Goal: Task Accomplishment & Management: Use online tool/utility

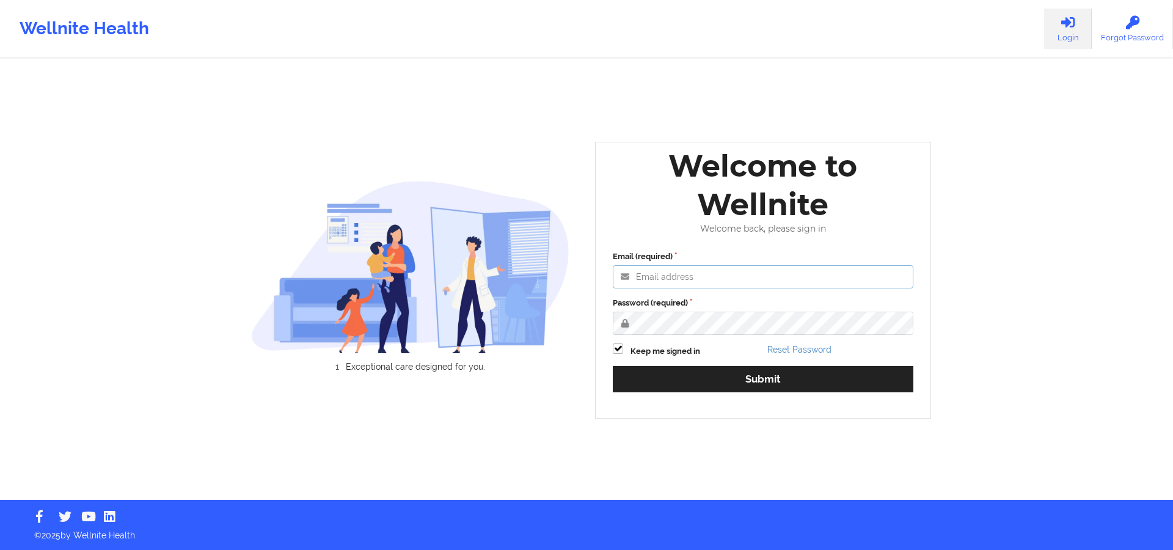
type input "[PERSON_NAME][EMAIL_ADDRESS][DOMAIN_NAME]"
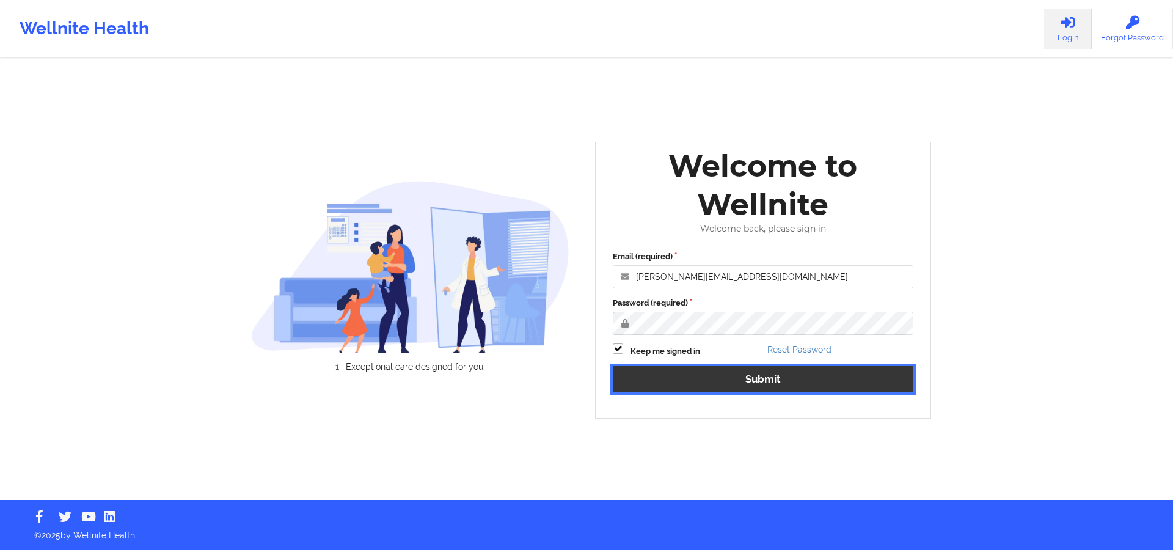
click at [780, 375] on button "Submit" at bounding box center [763, 379] width 301 height 26
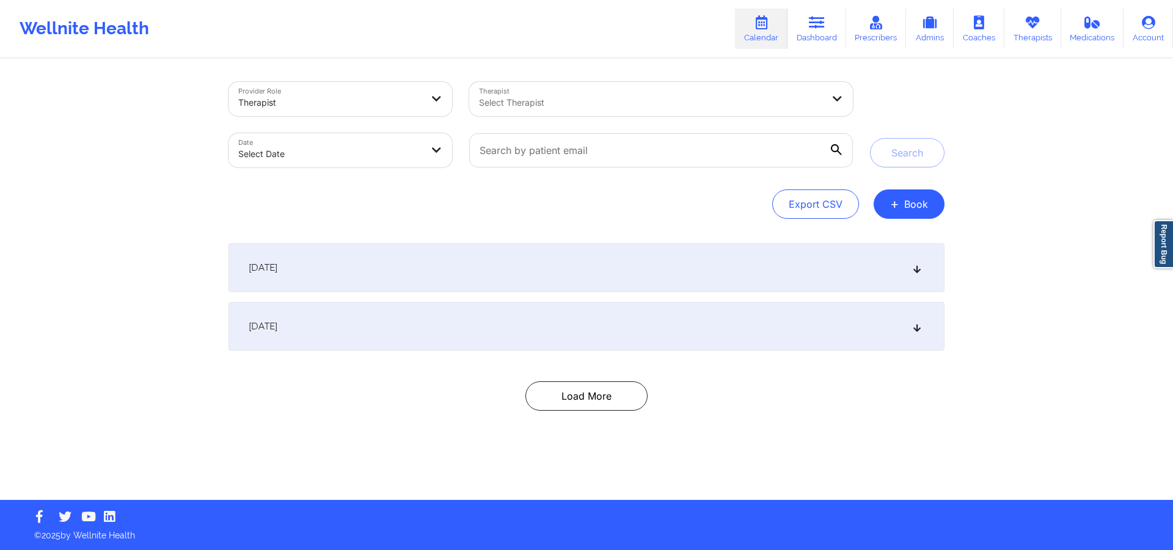
click at [372, 274] on div "[DATE]" at bounding box center [587, 267] width 716 height 49
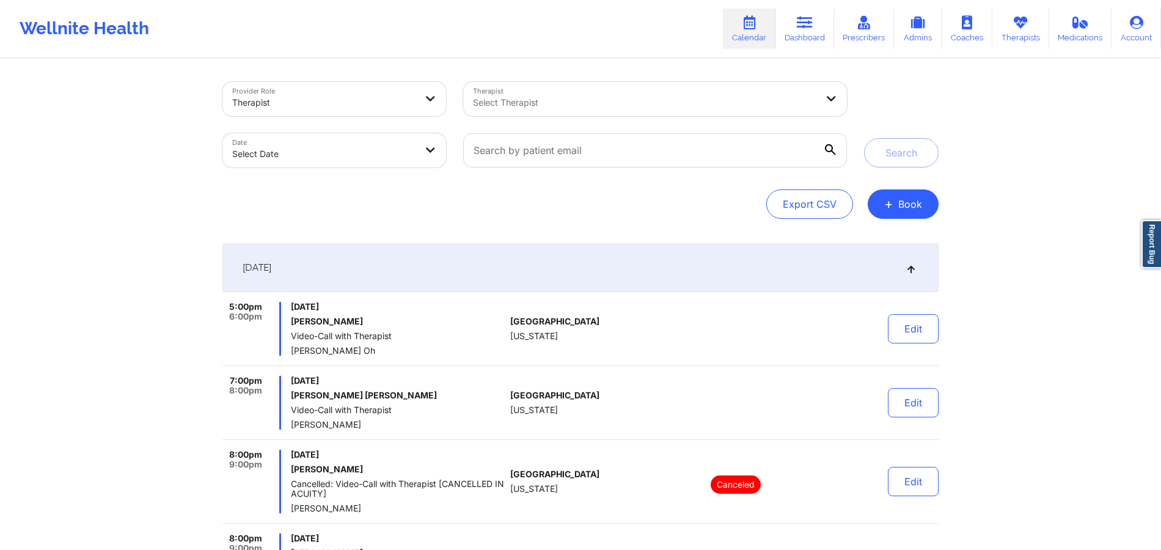
click at [557, 203] on div "Export CSV + Book" at bounding box center [580, 203] width 716 height 29
click at [320, 144] on body "Wellnite Health Calendar Dashboard Prescribers Admins Coaches Therapists Medica…" at bounding box center [580, 275] width 1161 height 550
select select "2025-8"
select select "2025-9"
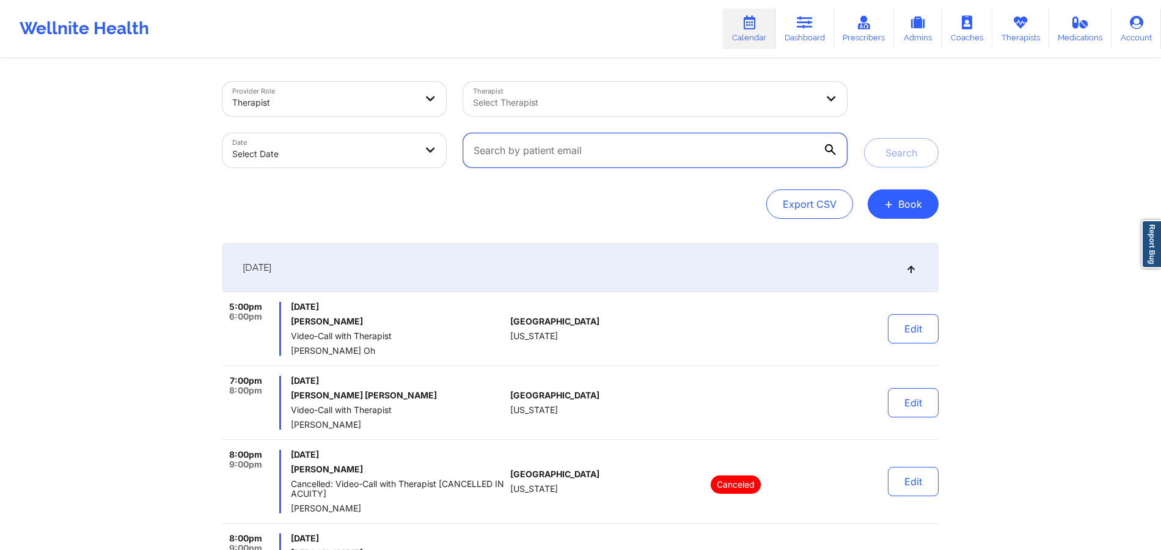
click at [651, 147] on input "text" at bounding box center [655, 150] width 384 height 34
click at [871, 258] on div "[DATE]" at bounding box center [580, 267] width 716 height 49
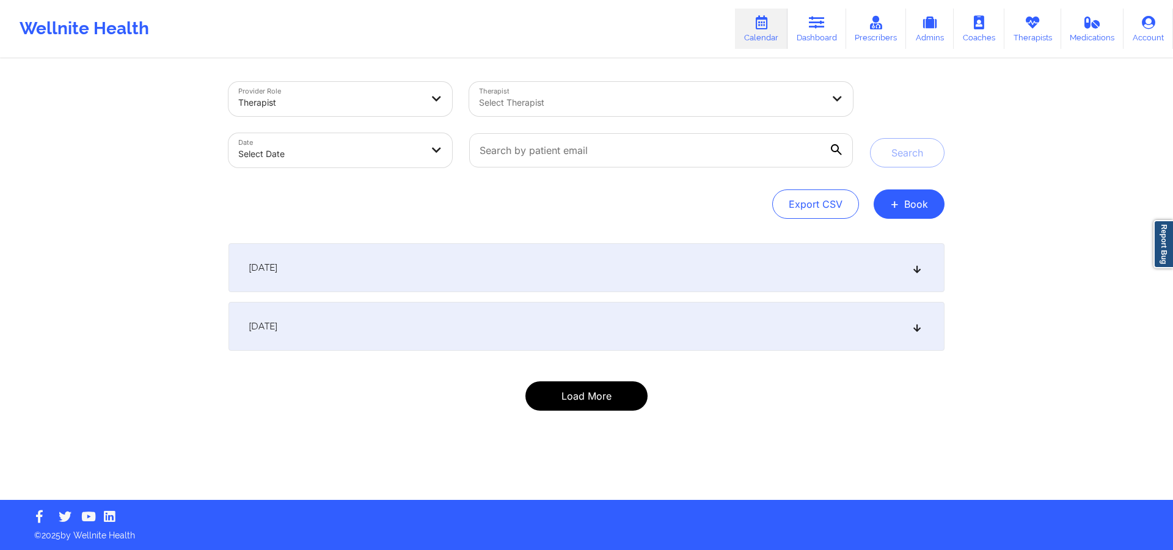
click at [555, 407] on button "Load More" at bounding box center [587, 395] width 122 height 29
click at [605, 406] on button "Load More" at bounding box center [587, 395] width 122 height 29
click at [618, 391] on button "Load More" at bounding box center [587, 395] width 122 height 29
click at [607, 400] on button "Load More" at bounding box center [587, 395] width 122 height 29
click at [879, 274] on div "[DATE]" at bounding box center [587, 267] width 716 height 49
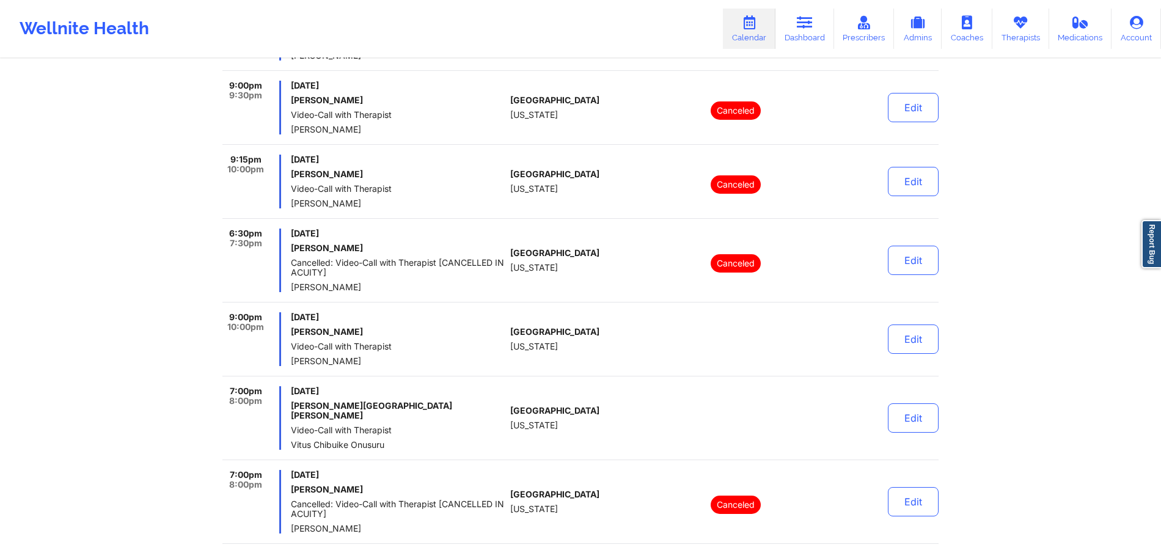
scroll to position [3585, 0]
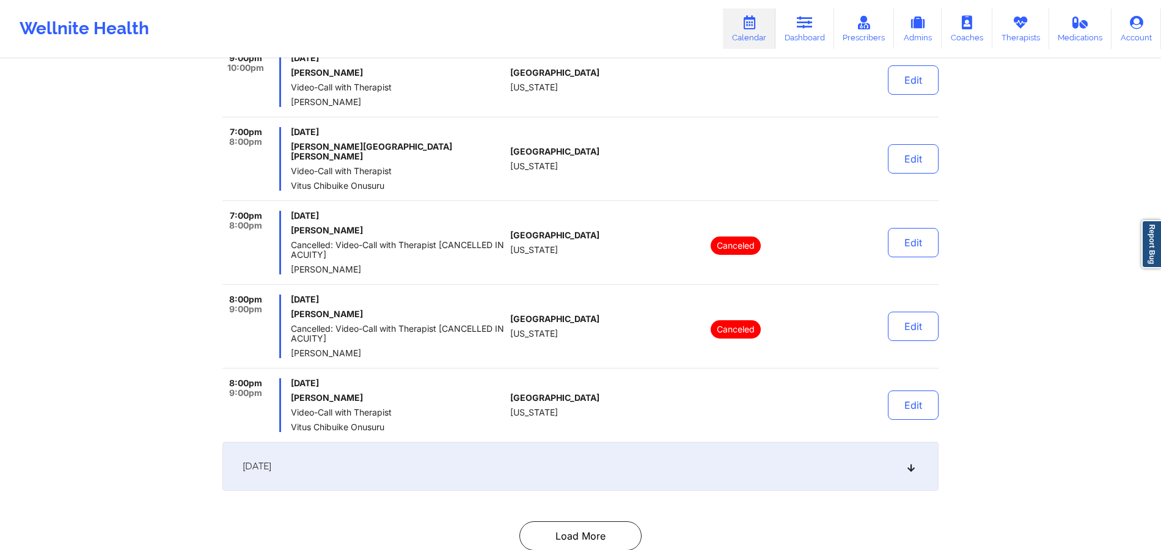
click at [879, 412] on div "[DATE]" at bounding box center [580, 466] width 716 height 49
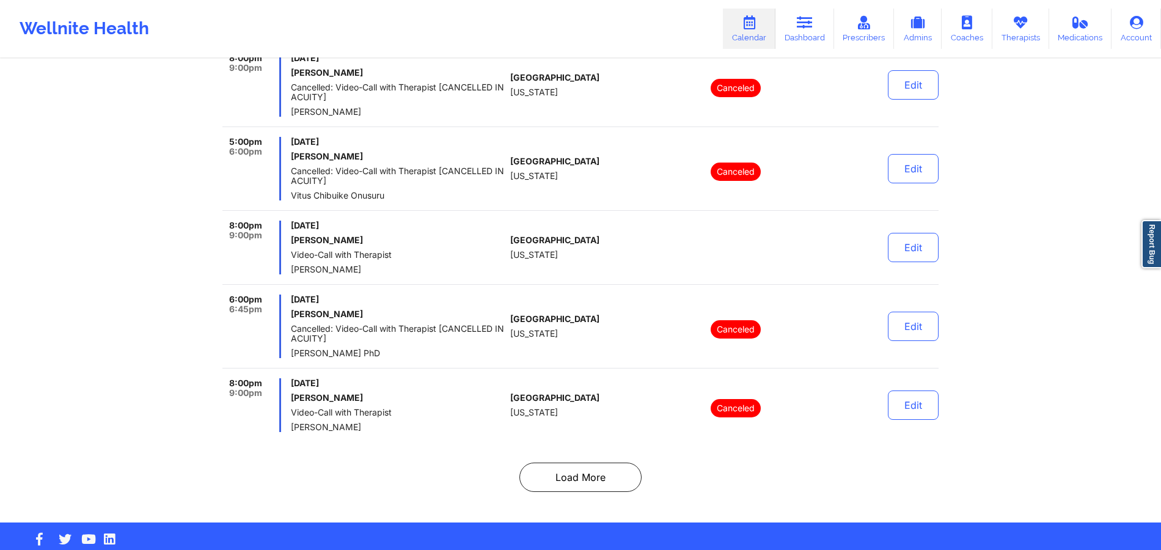
scroll to position [7637, 0]
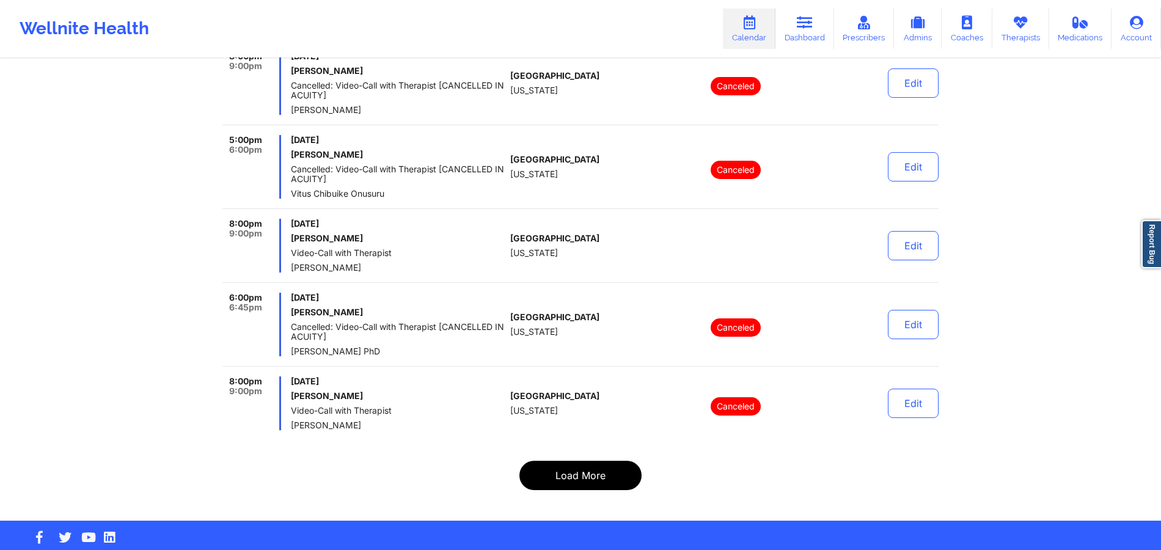
click at [608, 412] on button "Load More" at bounding box center [580, 475] width 122 height 29
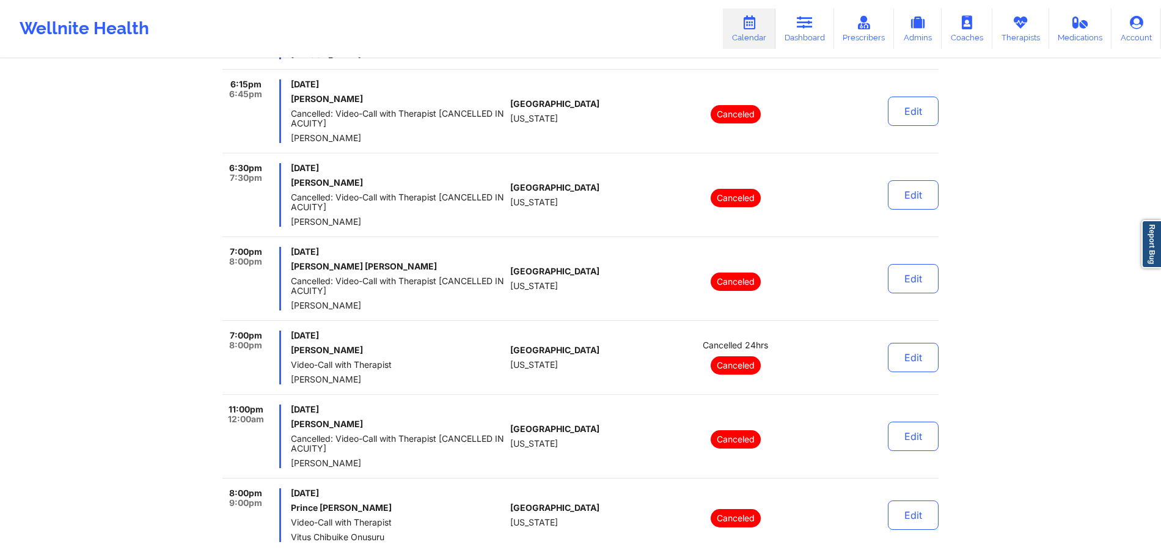
scroll to position [1896, 0]
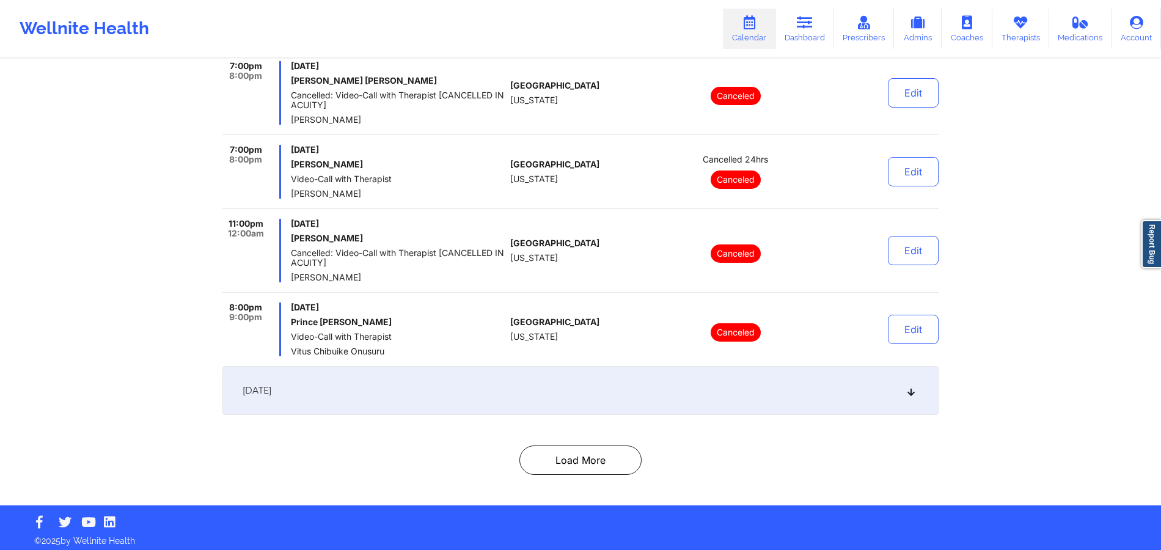
click at [603, 412] on button "Load More" at bounding box center [580, 459] width 122 height 29
click at [879, 379] on div "[DATE]" at bounding box center [580, 390] width 716 height 49
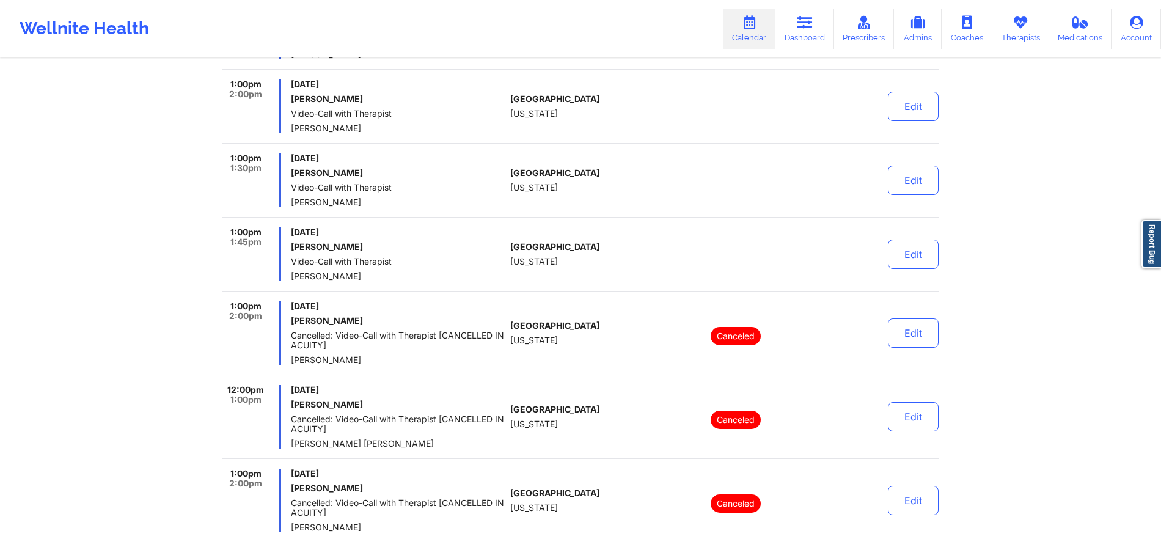
scroll to position [7764, 0]
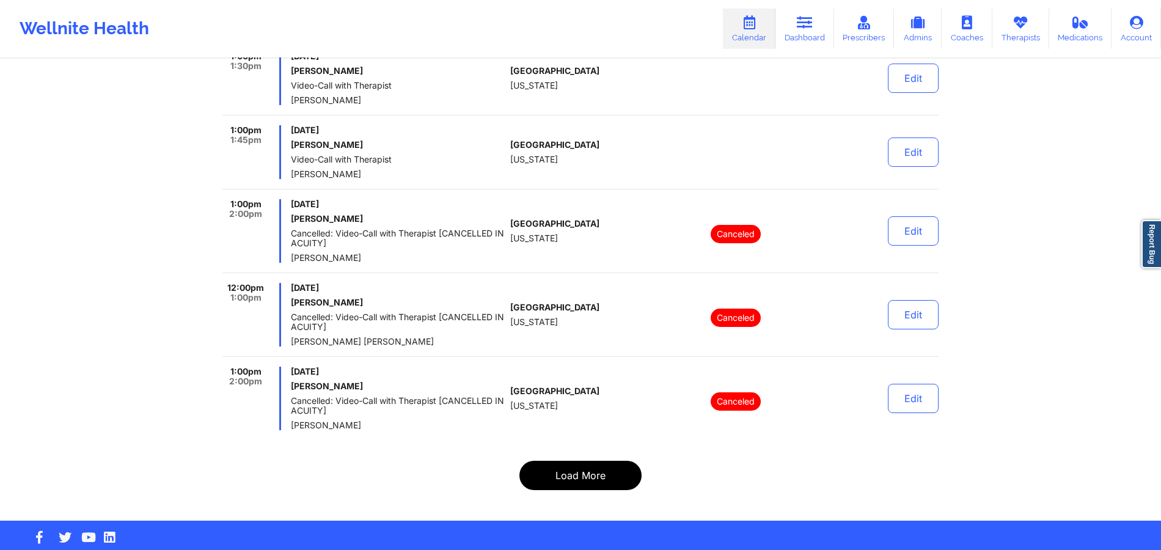
click at [577, 412] on button "Load More" at bounding box center [580, 475] width 122 height 29
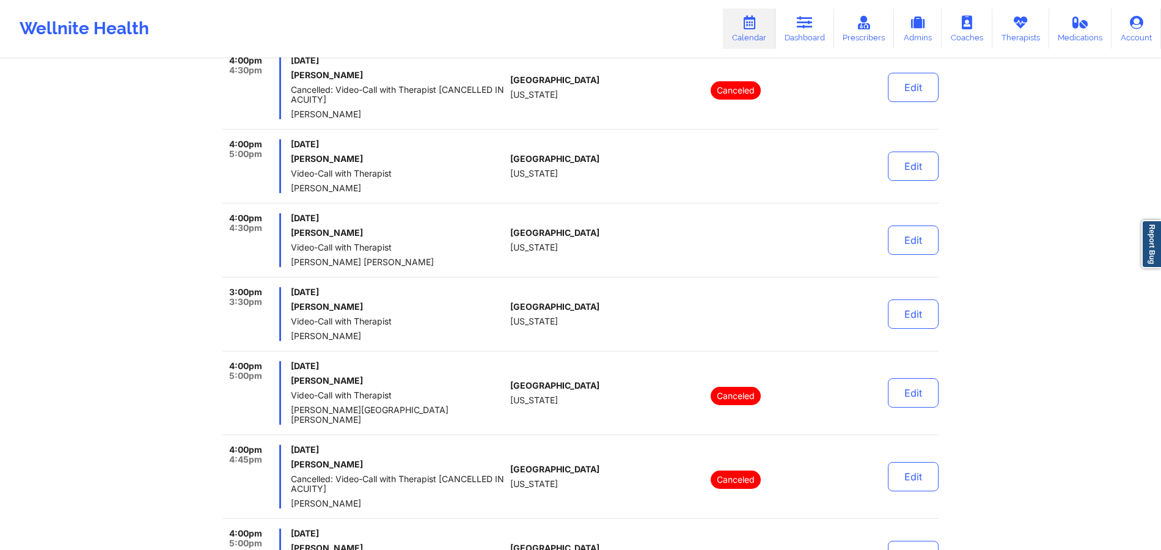
scroll to position [7774, 0]
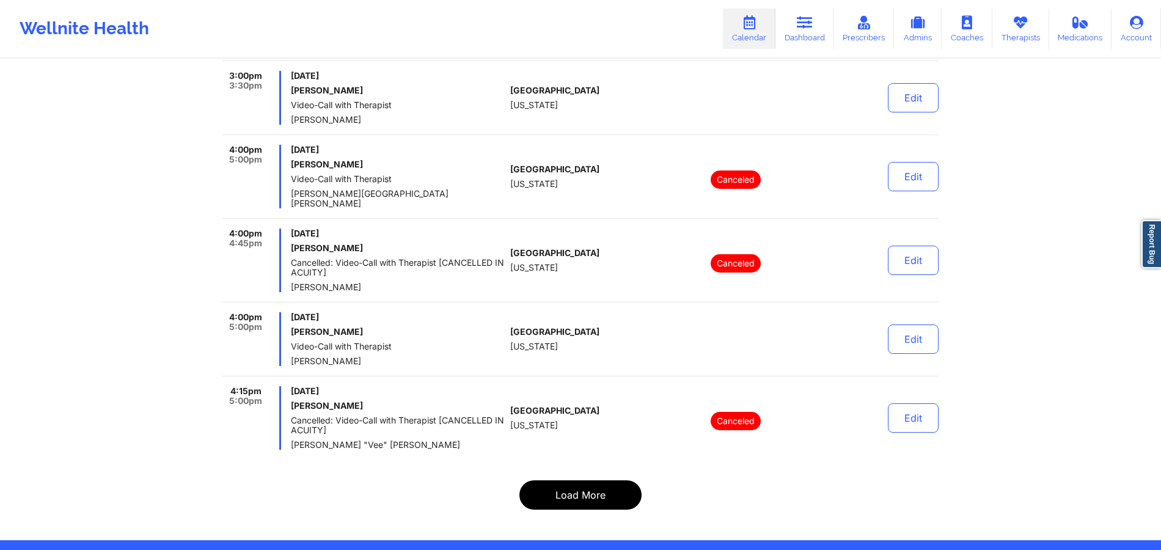
click at [563, 412] on button "Load More" at bounding box center [580, 494] width 122 height 29
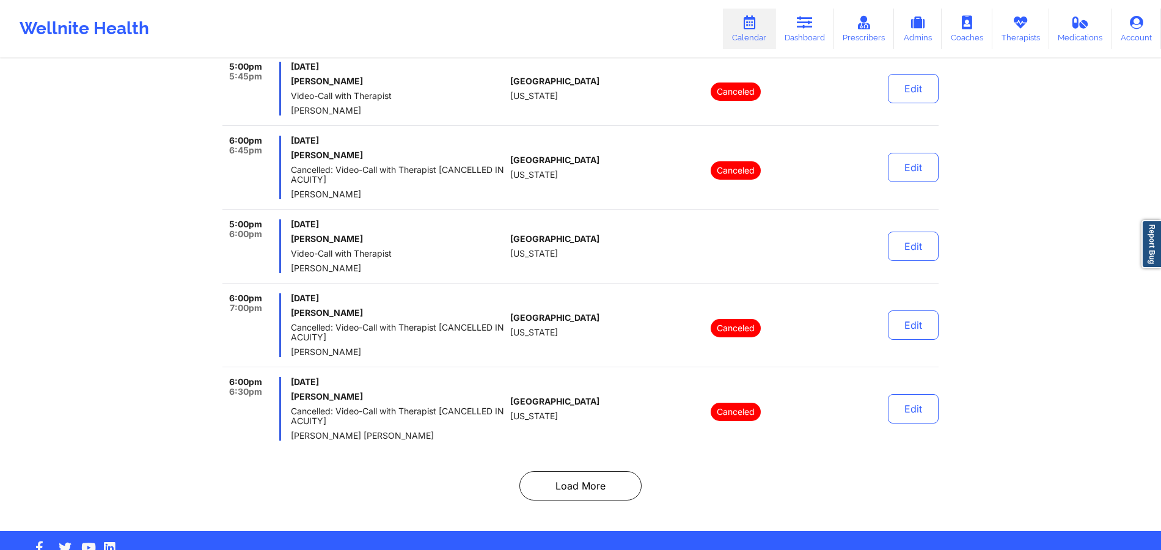
scroll to position [7803, 0]
click at [606, 412] on button "Load More" at bounding box center [580, 485] width 122 height 29
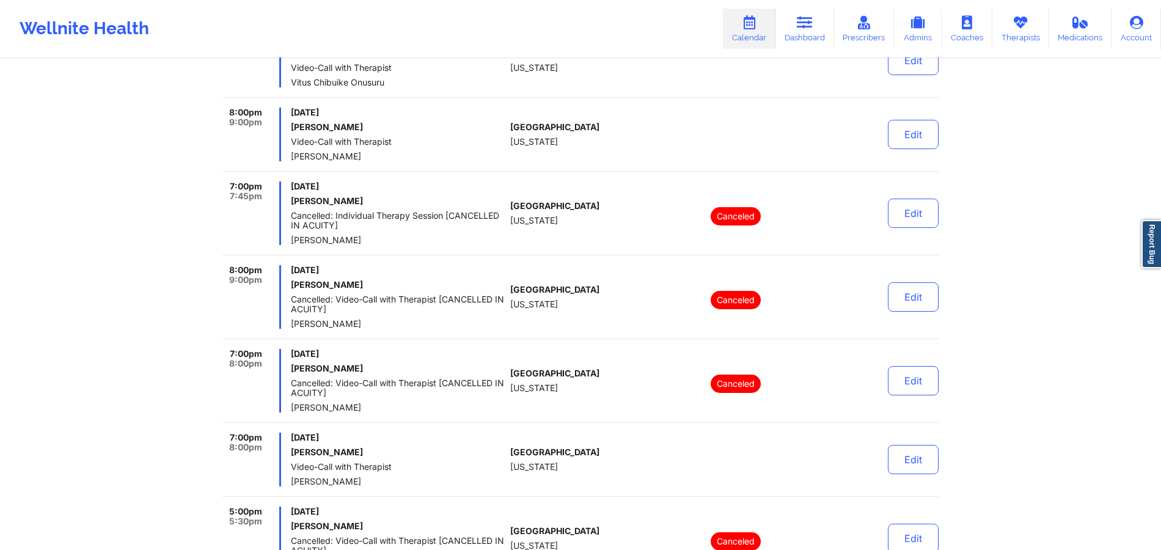
scroll to position [7744, 0]
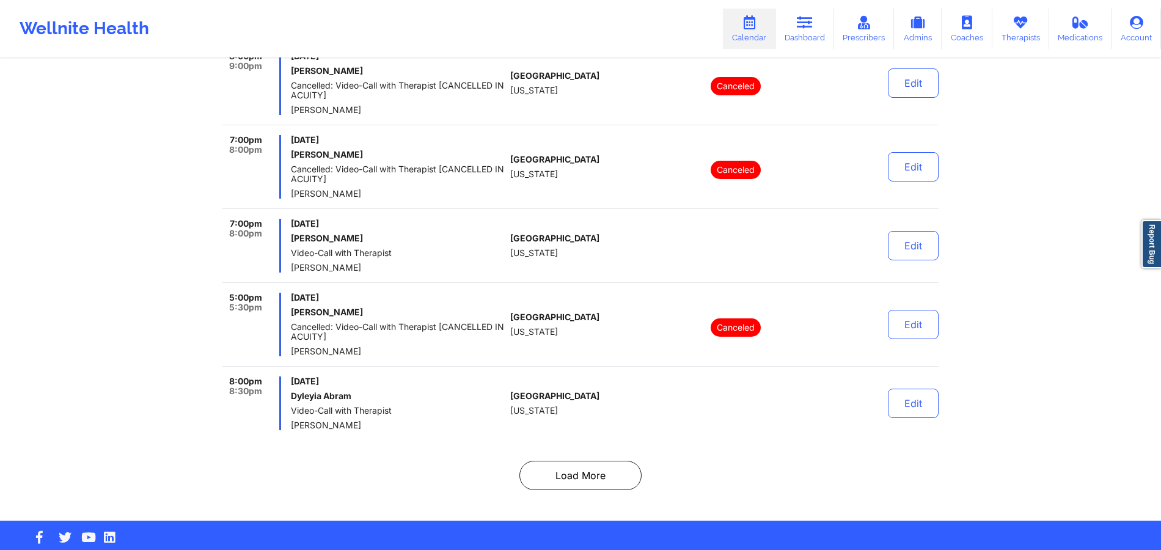
drag, startPoint x: 617, startPoint y: 478, endPoint x: 619, endPoint y: 469, distance: 8.9
click at [588, 412] on button "Load More" at bounding box center [580, 475] width 122 height 29
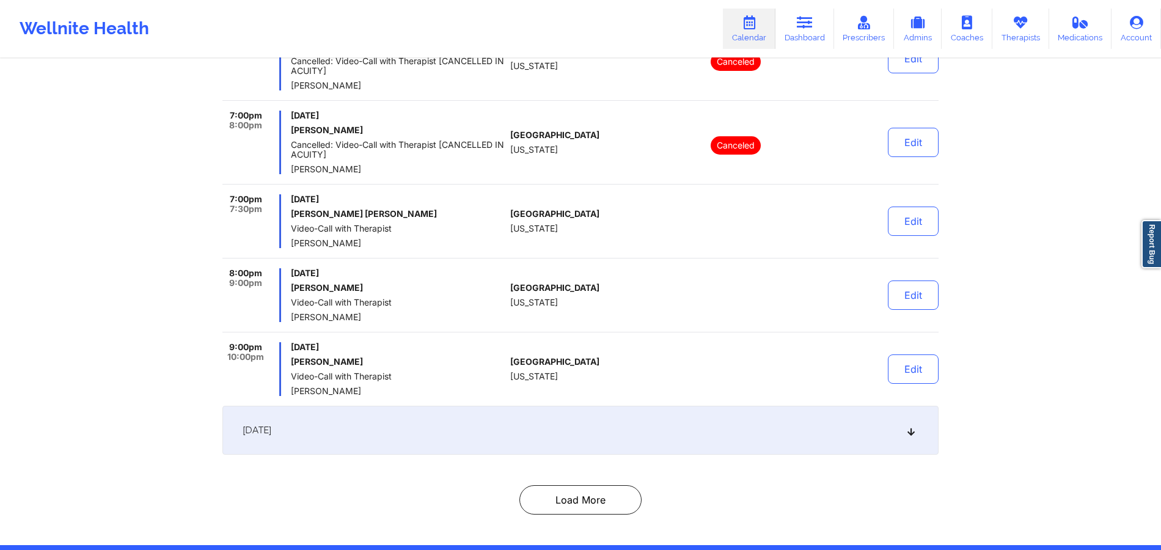
scroll to position [1925, 0]
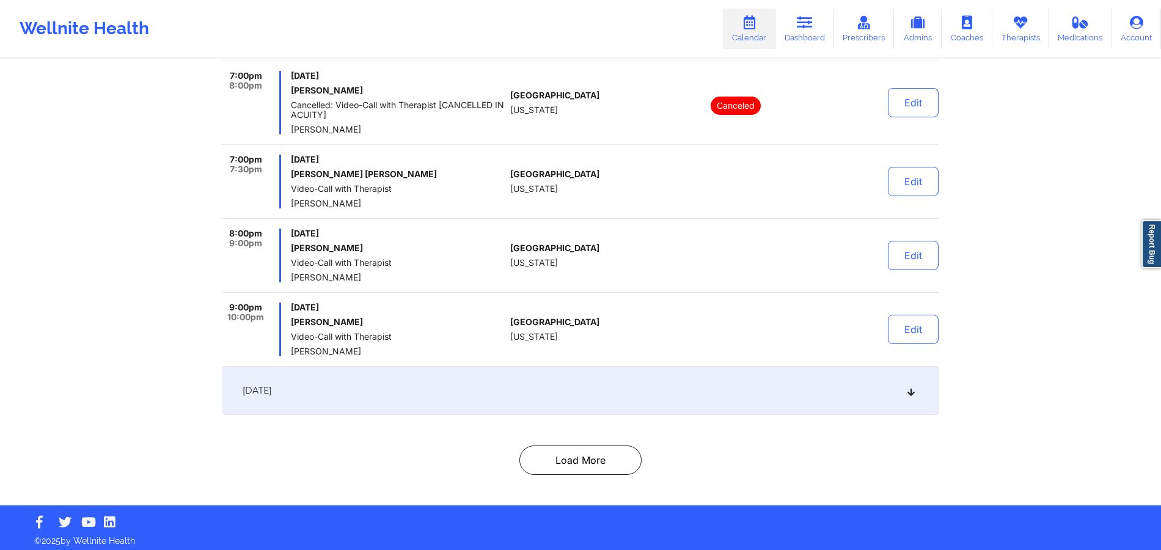
click at [592, 394] on div "[DATE]" at bounding box center [580, 390] width 716 height 49
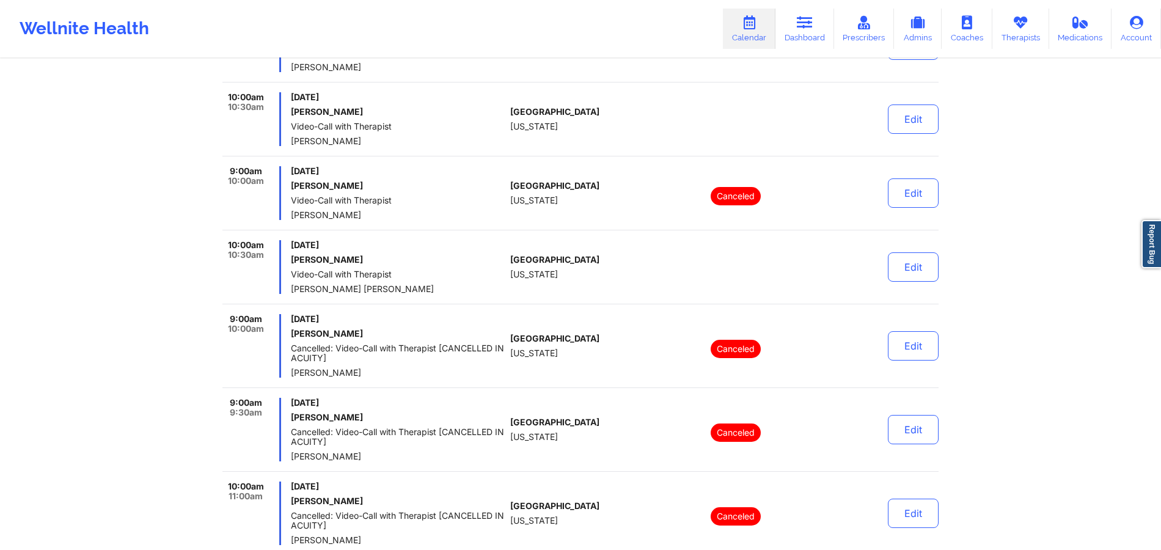
scroll to position [5884, 0]
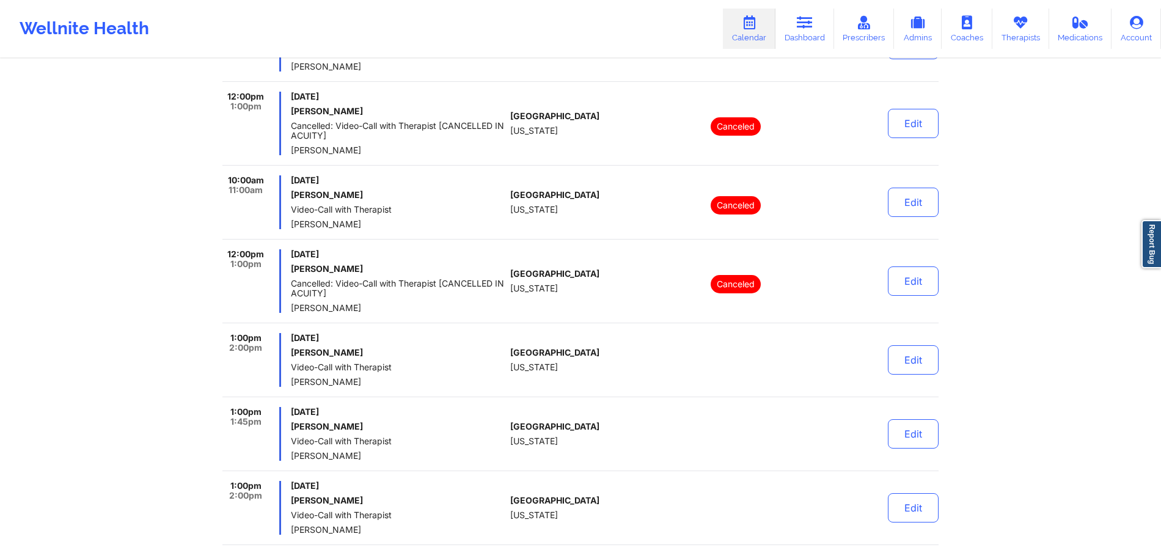
scroll to position [7764, 0]
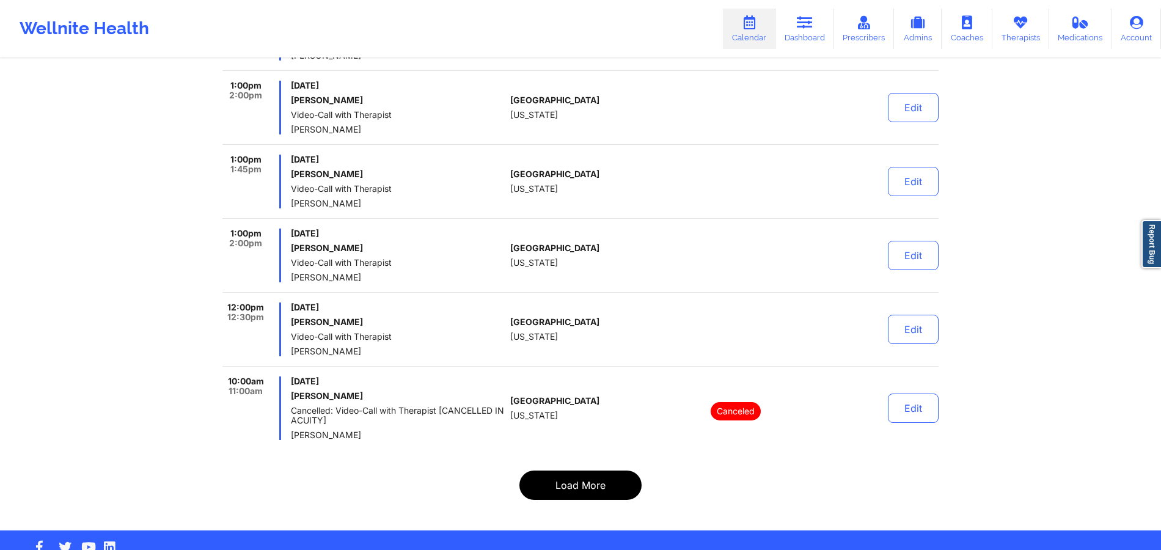
click at [562, 412] on button "Load More" at bounding box center [580, 485] width 122 height 29
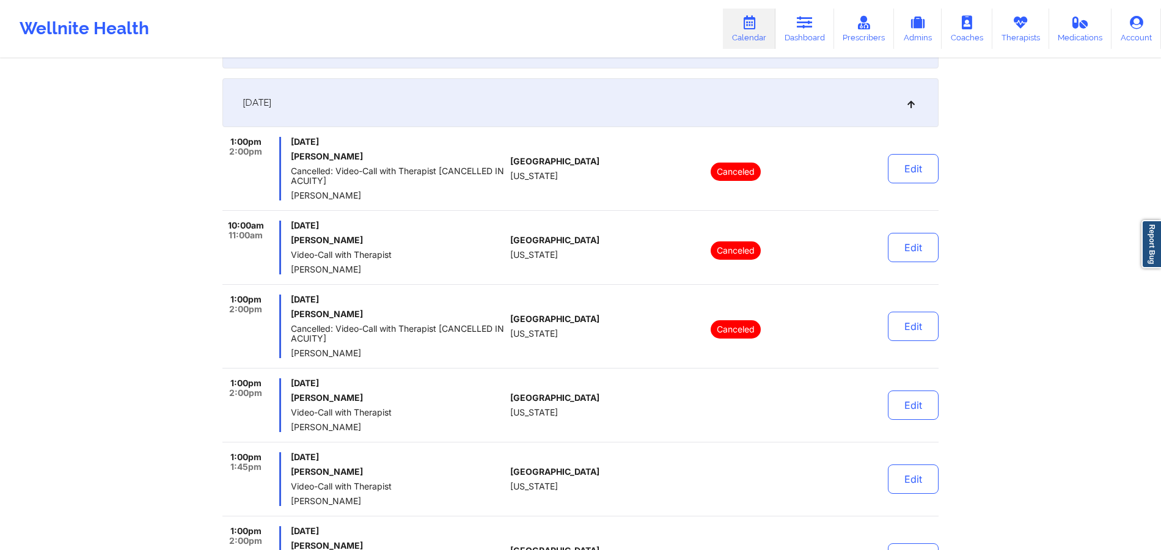
scroll to position [0, 0]
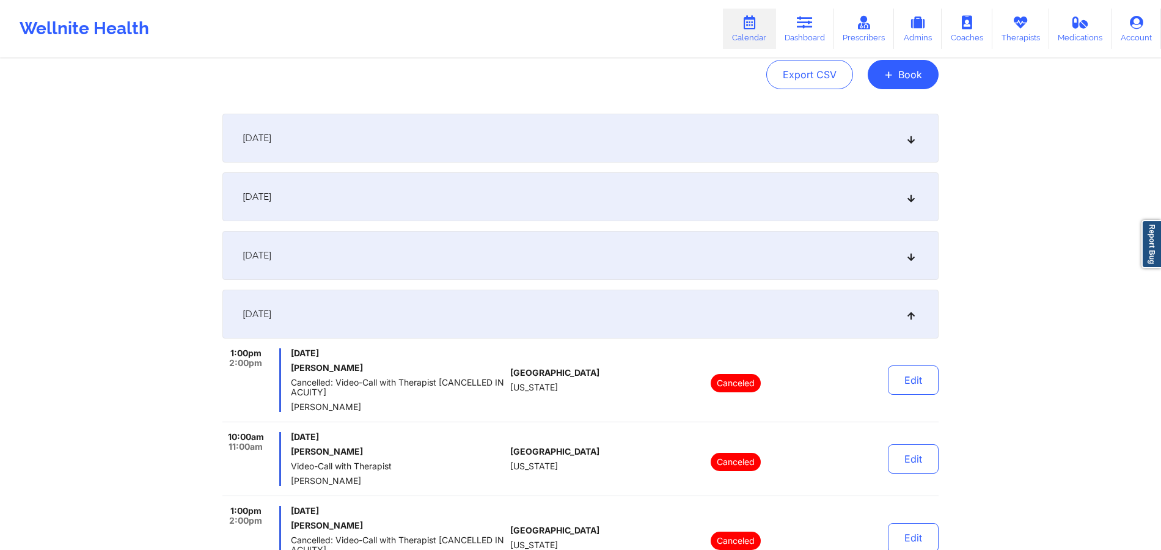
click at [367, 318] on div "[DATE]" at bounding box center [580, 314] width 716 height 49
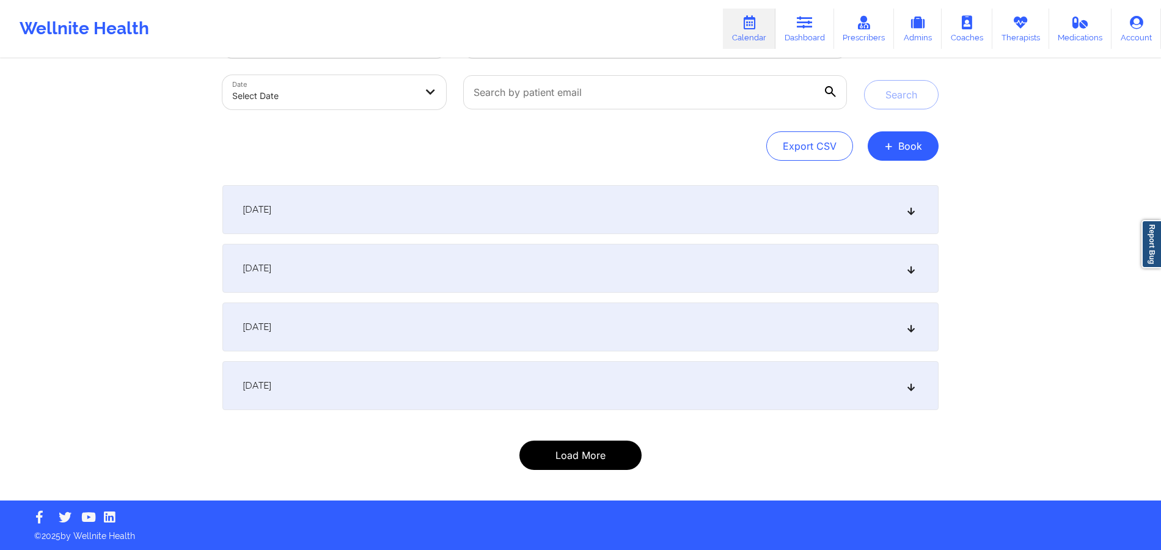
click at [560, 412] on button "Load More" at bounding box center [580, 455] width 122 height 29
click at [617, 412] on button "Load More" at bounding box center [580, 455] width 122 height 29
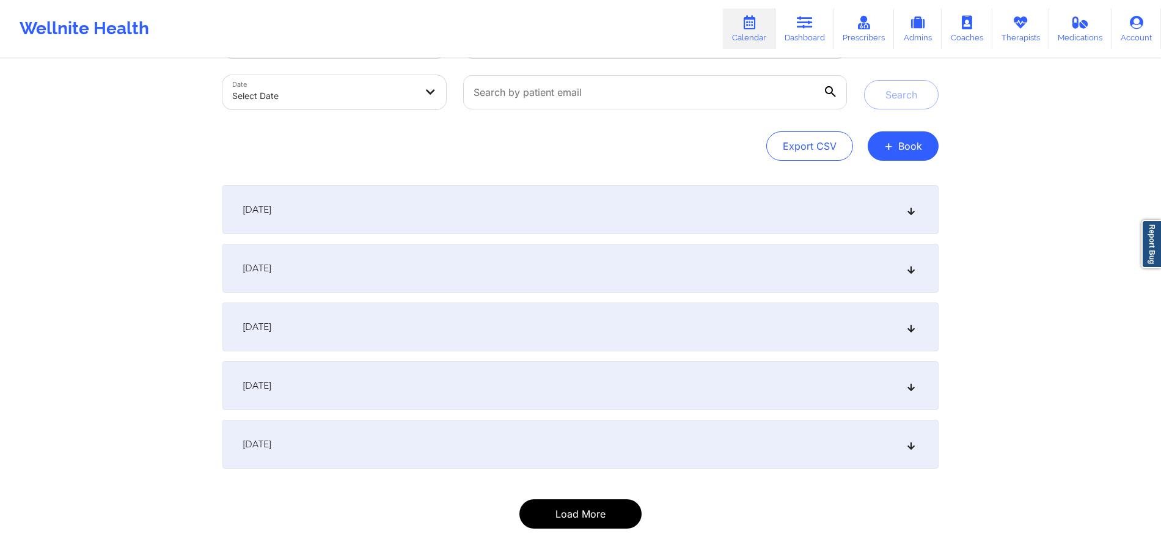
click at [588, 412] on button "Load More" at bounding box center [580, 513] width 122 height 29
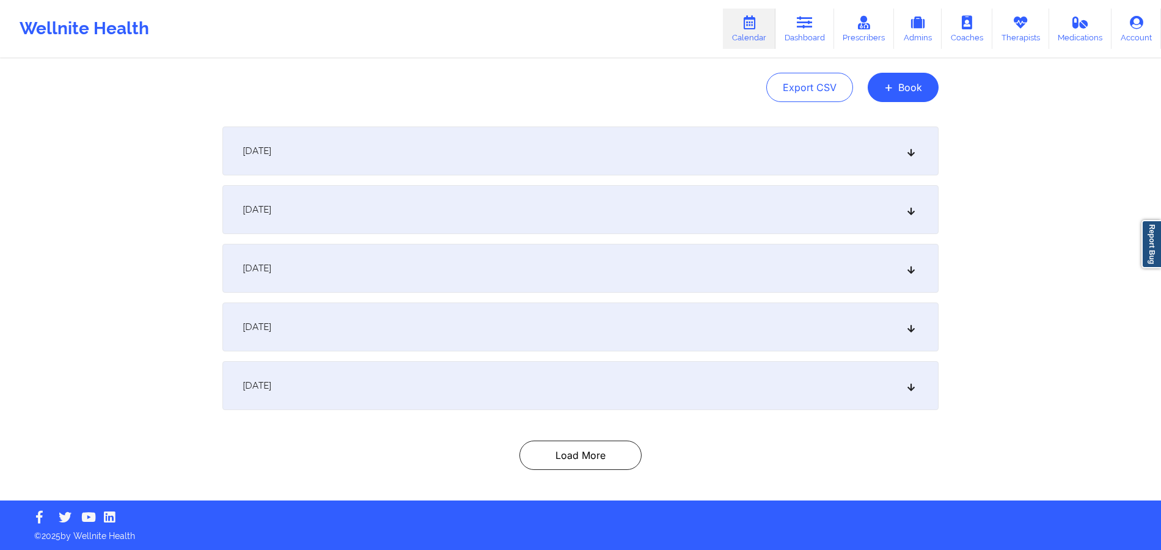
click at [560, 412] on div "[DATE] 5:00pm 6:00pm [DATE] [PERSON_NAME] Video-Call with Therapist [PERSON_NAM…" at bounding box center [580, 297] width 716 height 343
click at [560, 412] on button "Load More" at bounding box center [580, 455] width 122 height 29
click at [572, 412] on button "Load More" at bounding box center [580, 455] width 122 height 29
click at [571, 412] on button "Load More" at bounding box center [580, 455] width 122 height 29
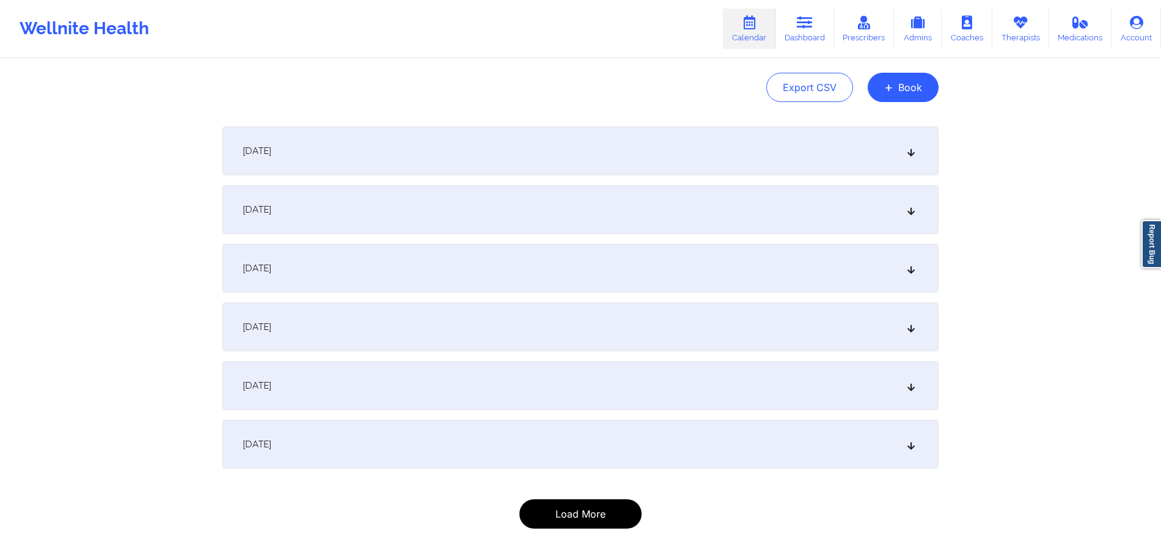
click at [587, 412] on button "Load More" at bounding box center [580, 513] width 122 height 29
click at [573, 412] on button "Load More" at bounding box center [580, 513] width 122 height 29
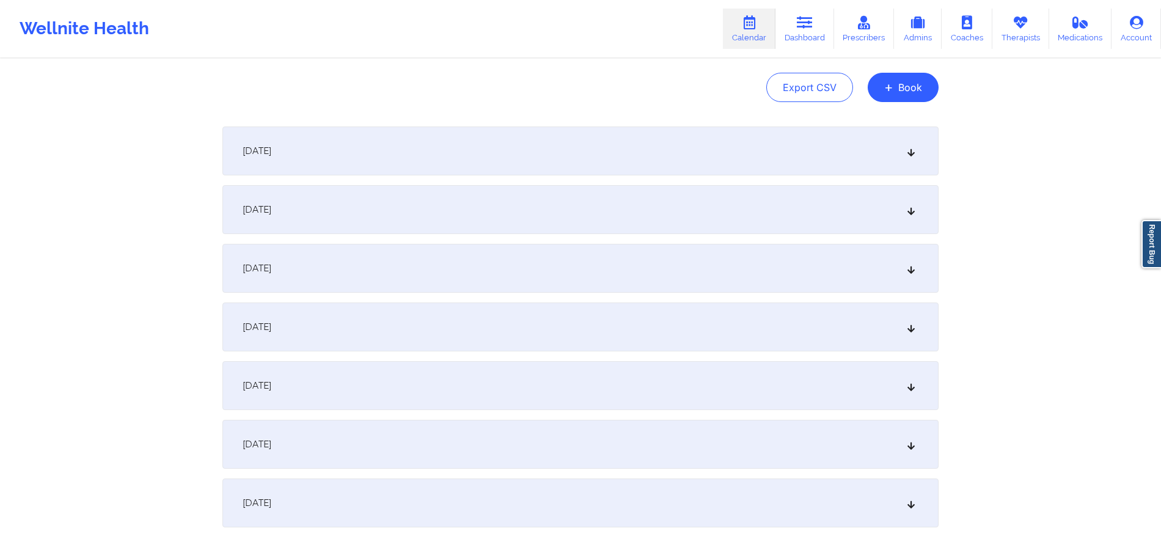
scroll to position [234, 0]
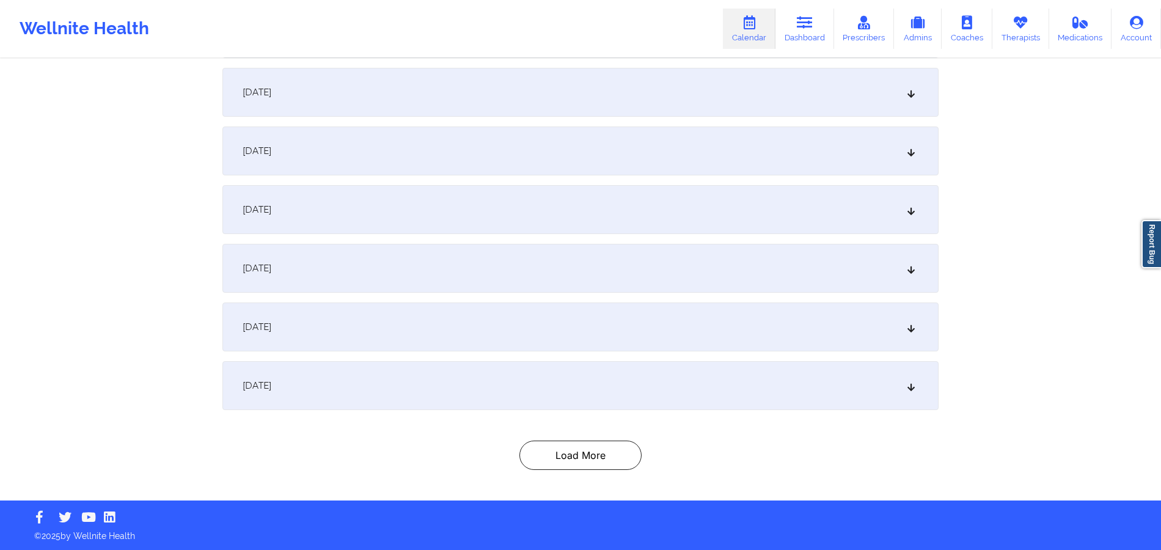
click at [592, 412] on div "Provider Role Therapist Therapist Select Therapist Date Select Date Search Expo…" at bounding box center [580, 163] width 733 height 675
click at [590, 412] on button "Load More" at bounding box center [580, 455] width 122 height 29
click at [560, 385] on div "[DATE]" at bounding box center [580, 386] width 716 height 49
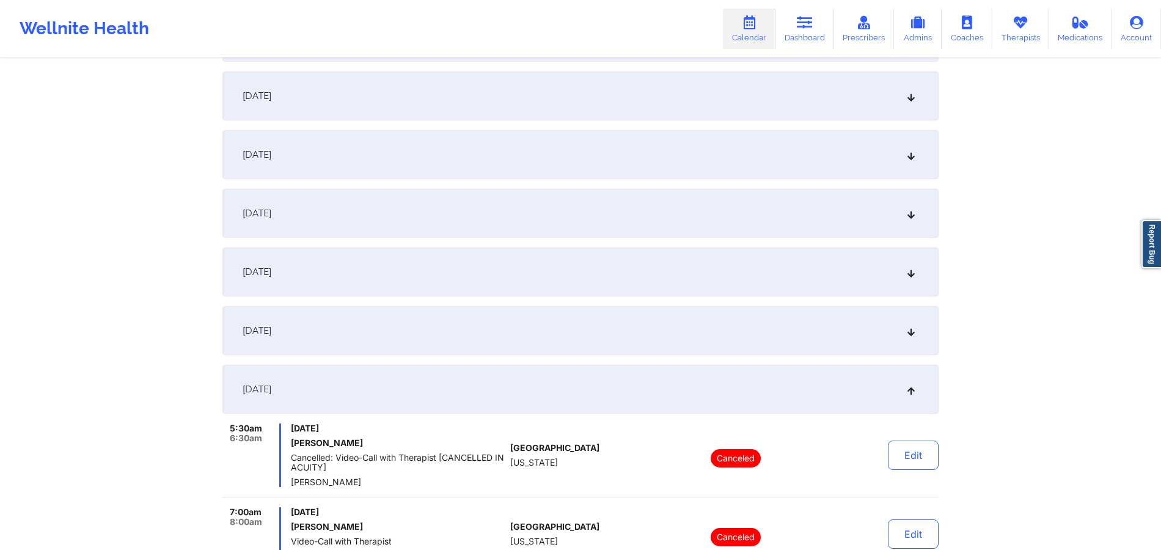
scroll to position [0, 0]
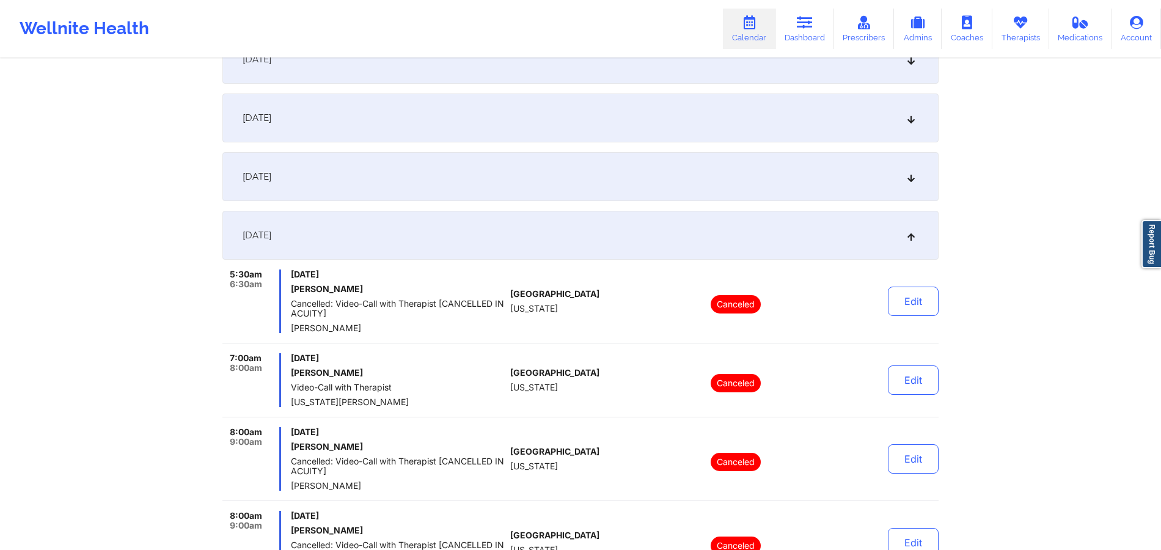
click at [677, 256] on div "[DATE]" at bounding box center [580, 235] width 716 height 49
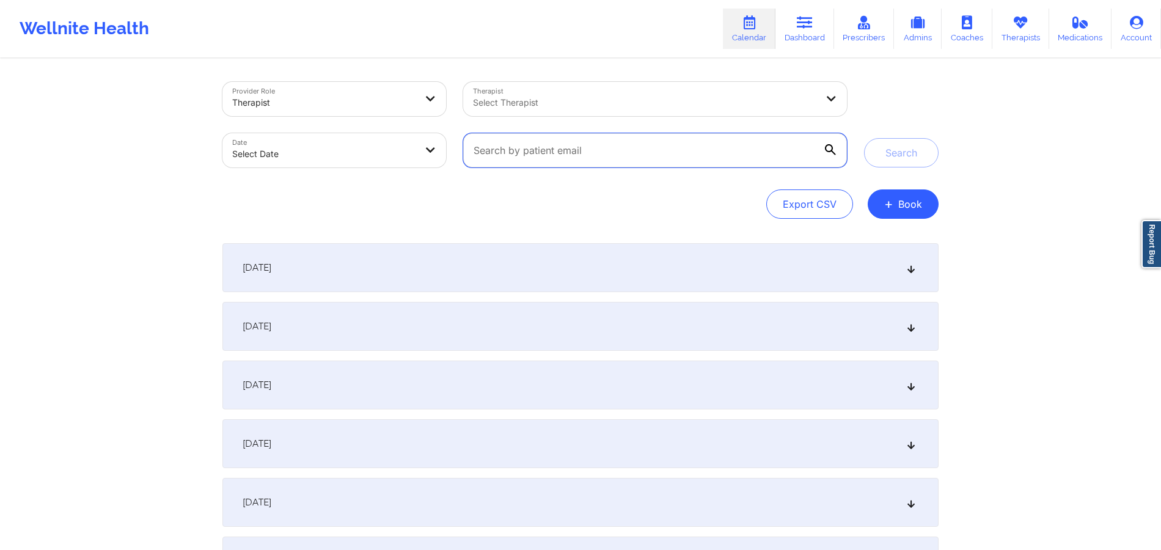
click at [651, 153] on input "text" at bounding box center [655, 150] width 384 height 34
paste input "[DOMAIN_NAME][EMAIL_ADDRESS][DOMAIN_NAME]"
type input "[DOMAIN_NAME][EMAIL_ADDRESS][DOMAIN_NAME]"
click at [879, 161] on button "Search" at bounding box center [901, 152] width 75 height 29
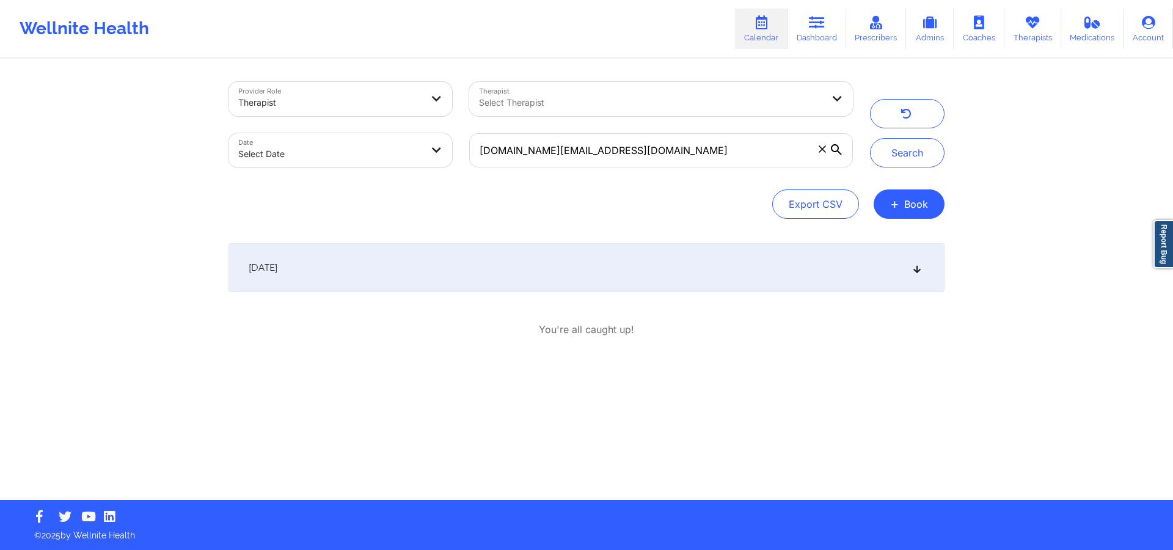
click at [562, 281] on div "[DATE]" at bounding box center [587, 267] width 716 height 49
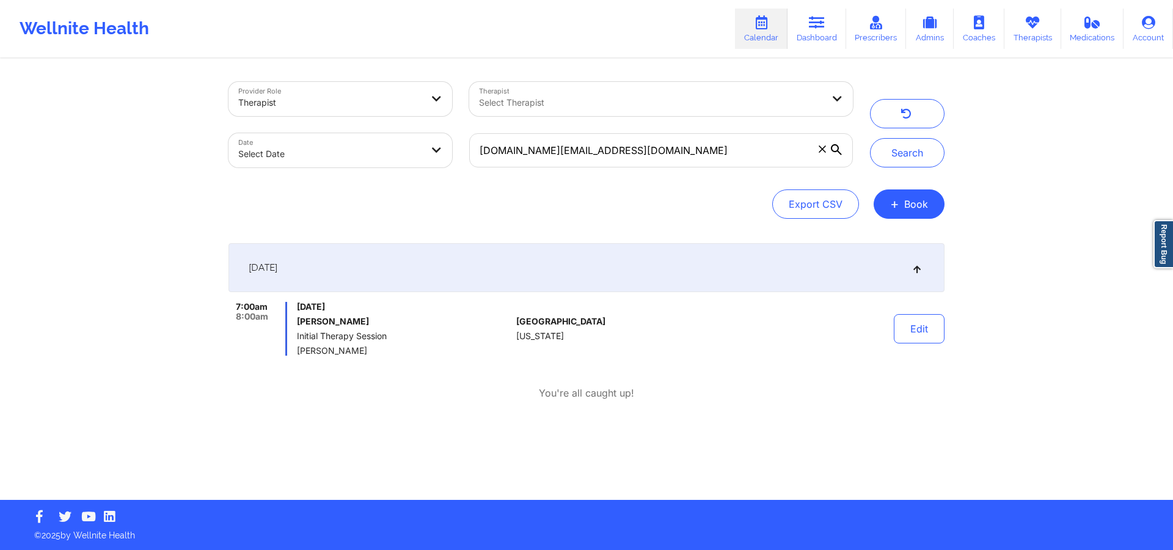
click at [552, 336] on span "[US_STATE]" at bounding box center [540, 336] width 48 height 10
click at [568, 346] on div "[GEOGRAPHIC_DATA] [US_STATE]" at bounding box center [584, 329] width 136 height 54
click at [328, 310] on span "[DATE]" at bounding box center [404, 307] width 214 height 10
copy div "[DATE] [PERSON_NAME] Initial Therapy Session [PERSON_NAME][GEOGRAPHIC_DATA] [GE…"
drag, startPoint x: 376, startPoint y: 357, endPoint x: 291, endPoint y: 348, distance: 85.4
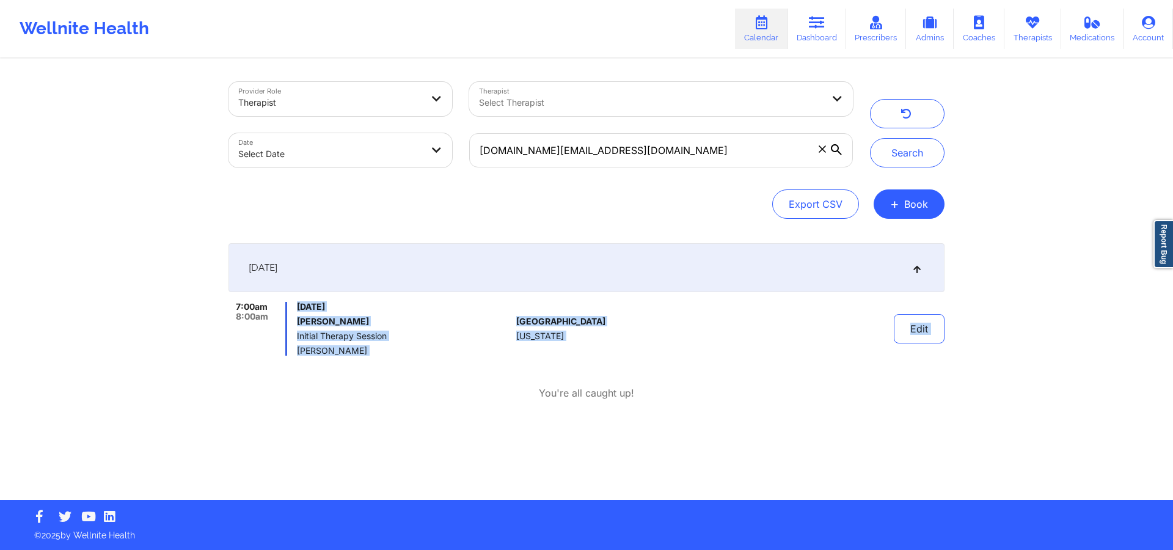
click at [291, 348] on div "[DATE] 7:00am 8:00am [DATE] [PERSON_NAME] Initial Therapy Session [PERSON_NAME]…" at bounding box center [587, 321] width 716 height 157
click at [336, 346] on span "[PERSON_NAME]" at bounding box center [404, 351] width 214 height 10
drag, startPoint x: 351, startPoint y: 353, endPoint x: 294, endPoint y: 350, distance: 56.9
click at [294, 350] on div "7:00am 8:00am [DATE] [PERSON_NAME] Initial Therapy Session [PERSON_NAME]" at bounding box center [370, 329] width 283 height 54
click at [693, 412] on div "Provider Role Therapist Therapist Select Therapist Date Select Date [DOMAIN_NAM…" at bounding box center [586, 280] width 733 height 440
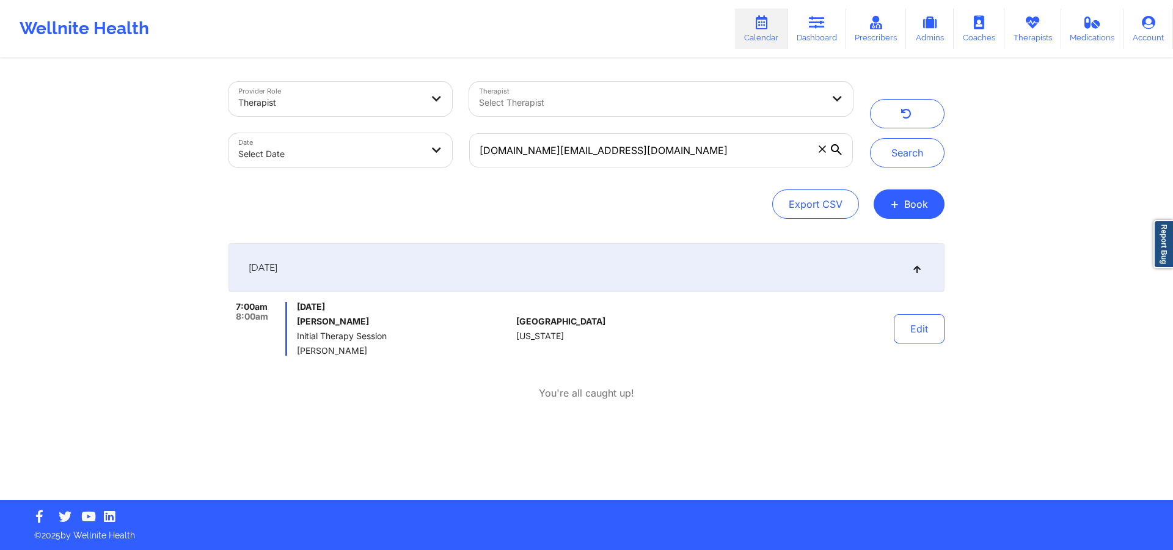
click at [766, 343] on div at bounding box center [742, 329] width 170 height 54
